Goal: Information Seeking & Learning: Understand process/instructions

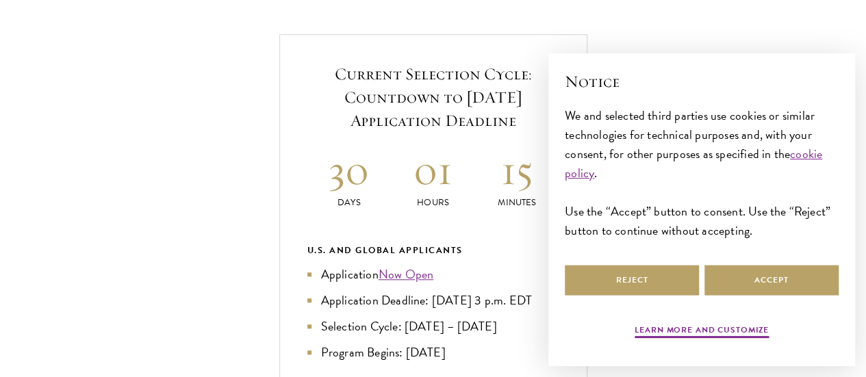
scroll to position [489, 0]
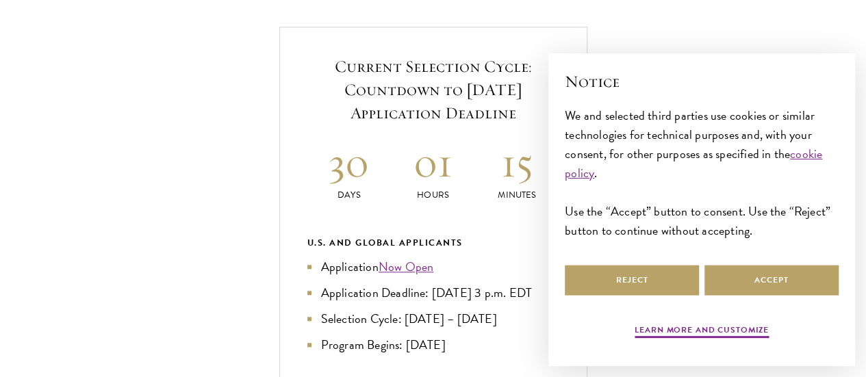
click at [537, 86] on div "× Notice We and selected third parties use cookies or similar technologies for …" at bounding box center [701, 209] width 328 height 335
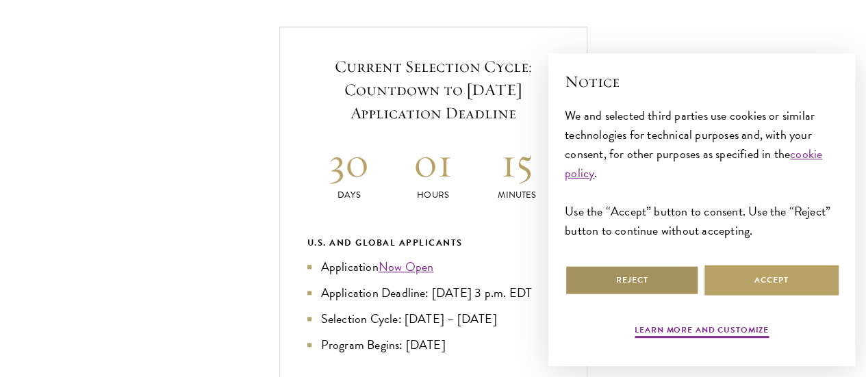
click at [628, 277] on button "Reject" at bounding box center [632, 280] width 134 height 31
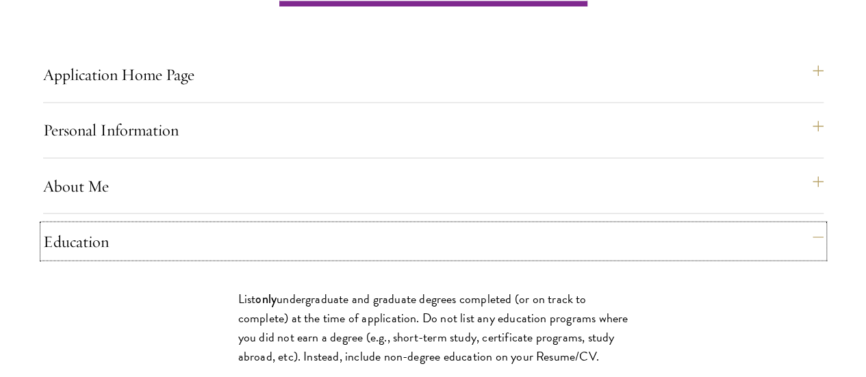
scroll to position [1142, 0]
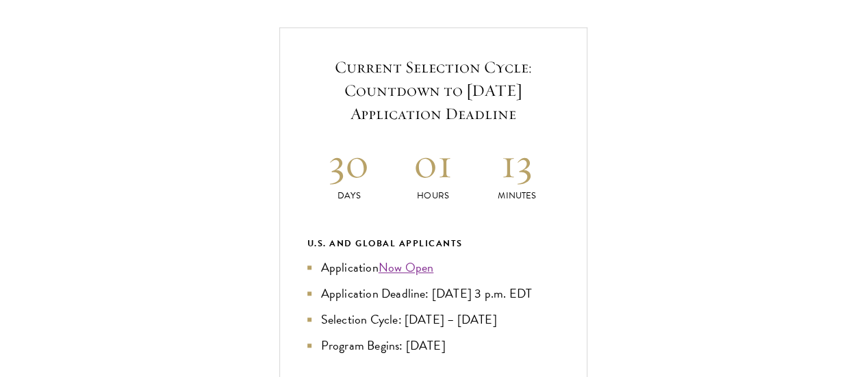
scroll to position [493, 0]
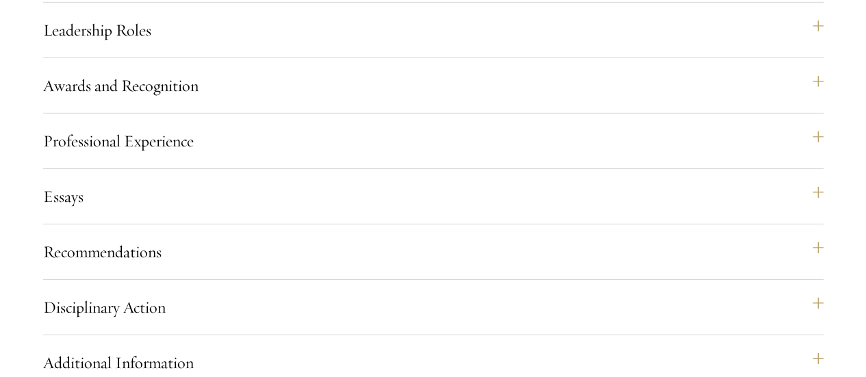
scroll to position [2158, 0]
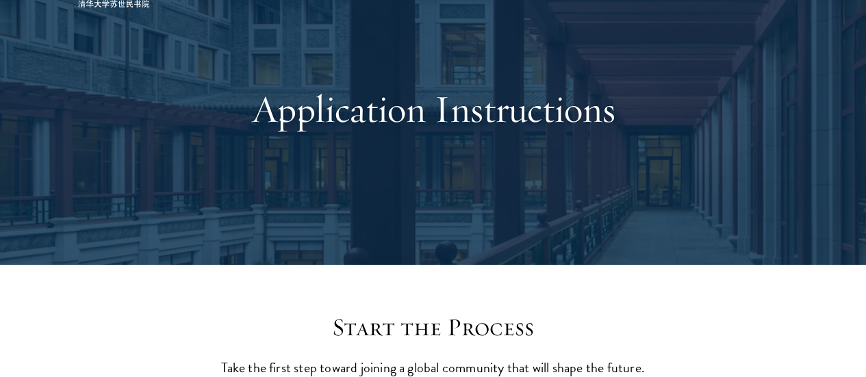
scroll to position [0, 0]
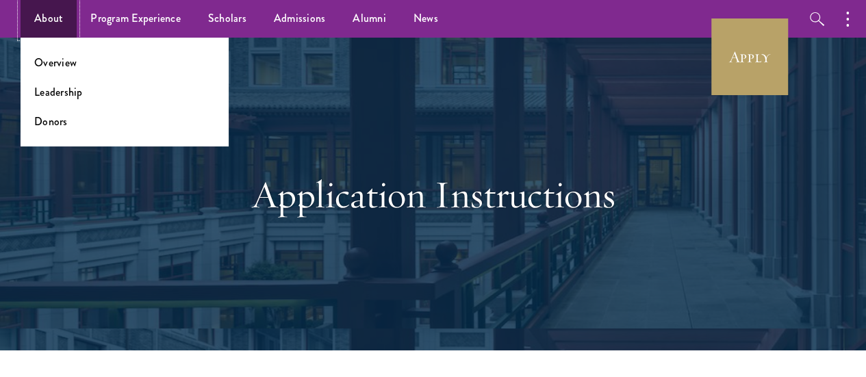
click at [56, 17] on link "About" at bounding box center [49, 19] width 56 height 38
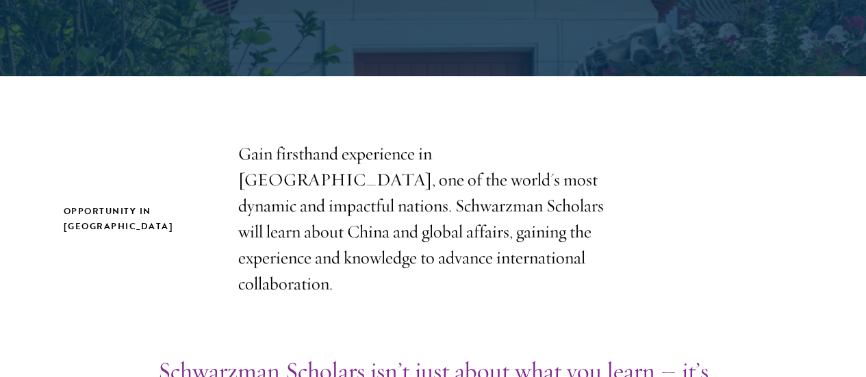
scroll to position [353, 0]
